Goal: Navigation & Orientation: Find specific page/section

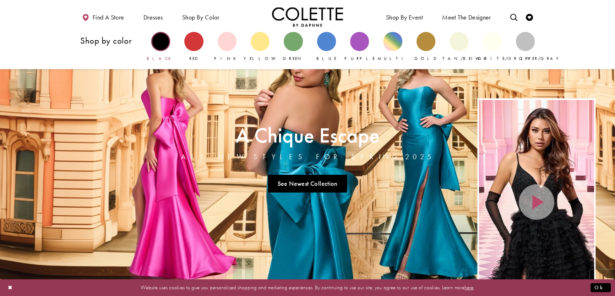
click at [157, 43] on div "Primary block" at bounding box center [160, 41] width 19 height 19
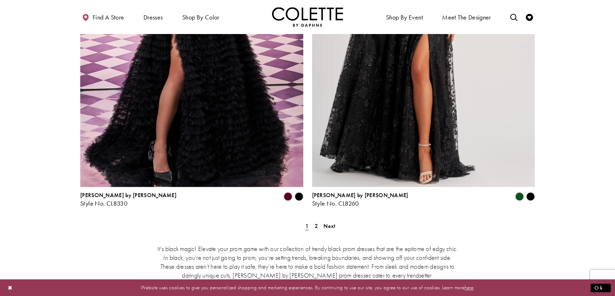
scroll to position [1323, 0]
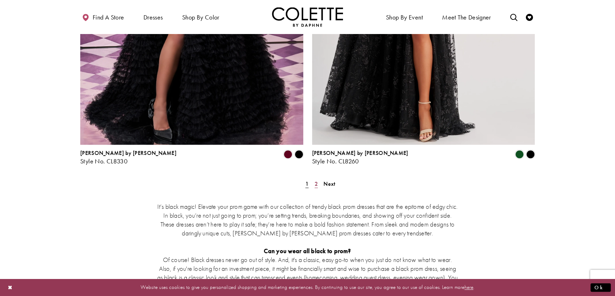
click at [316, 180] on span "2" at bounding box center [315, 183] width 3 height 7
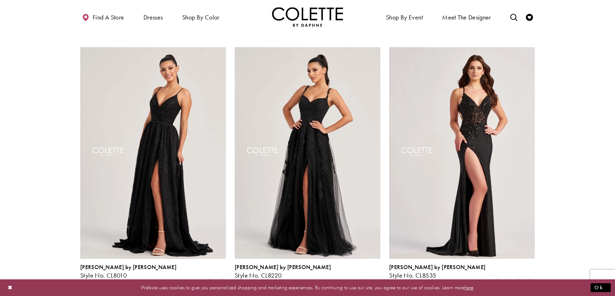
scroll to position [329, 0]
